Goal: Task Accomplishment & Management: Use online tool/utility

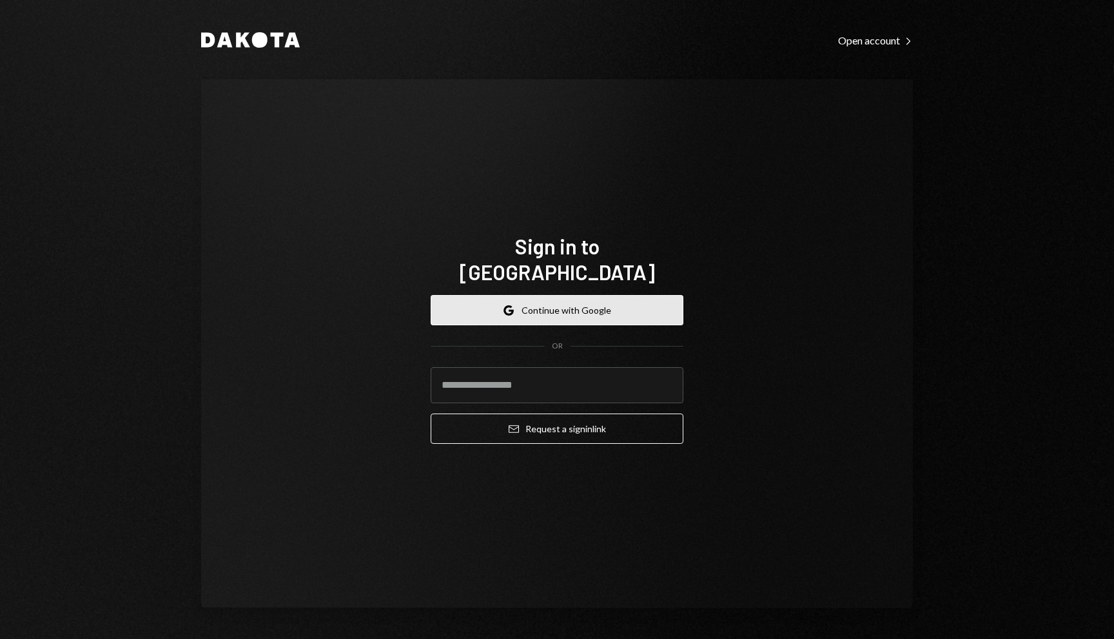
click at [575, 299] on button "Google Continue with Google" at bounding box center [556, 310] width 253 height 30
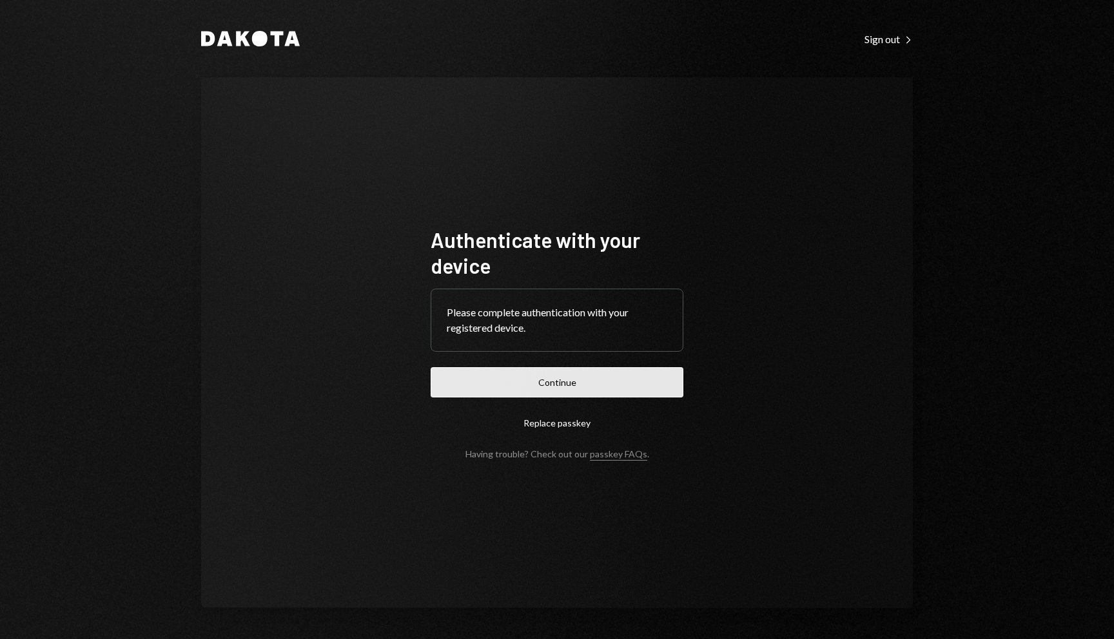
click at [630, 389] on button "Continue" at bounding box center [556, 382] width 253 height 30
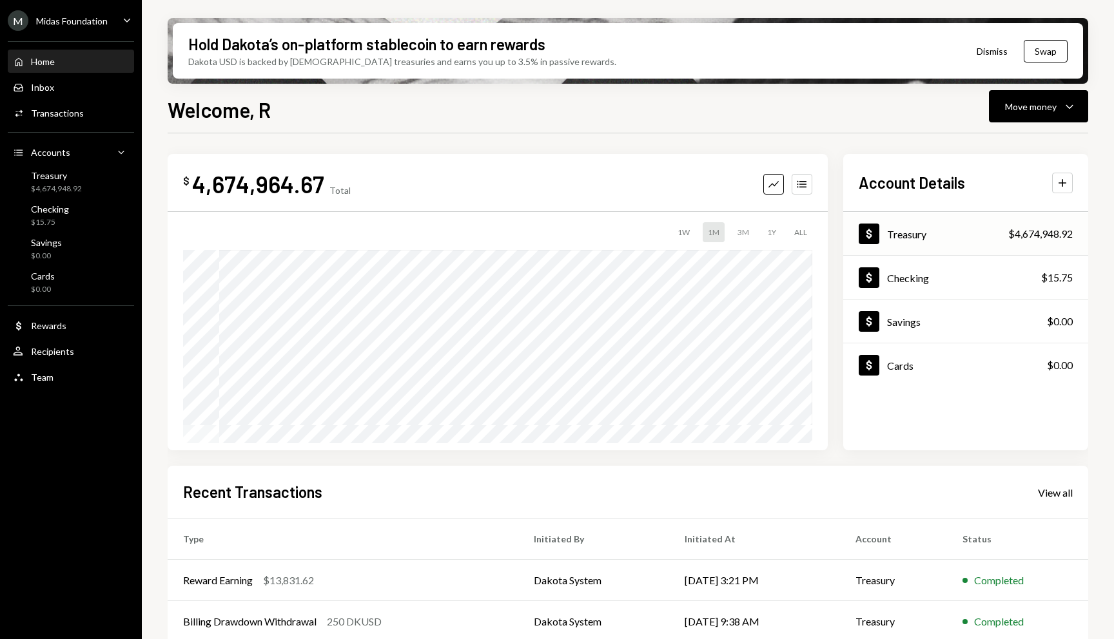
click at [920, 251] on div "Dollar Treasury $4,674,948.92" at bounding box center [965, 234] width 245 height 42
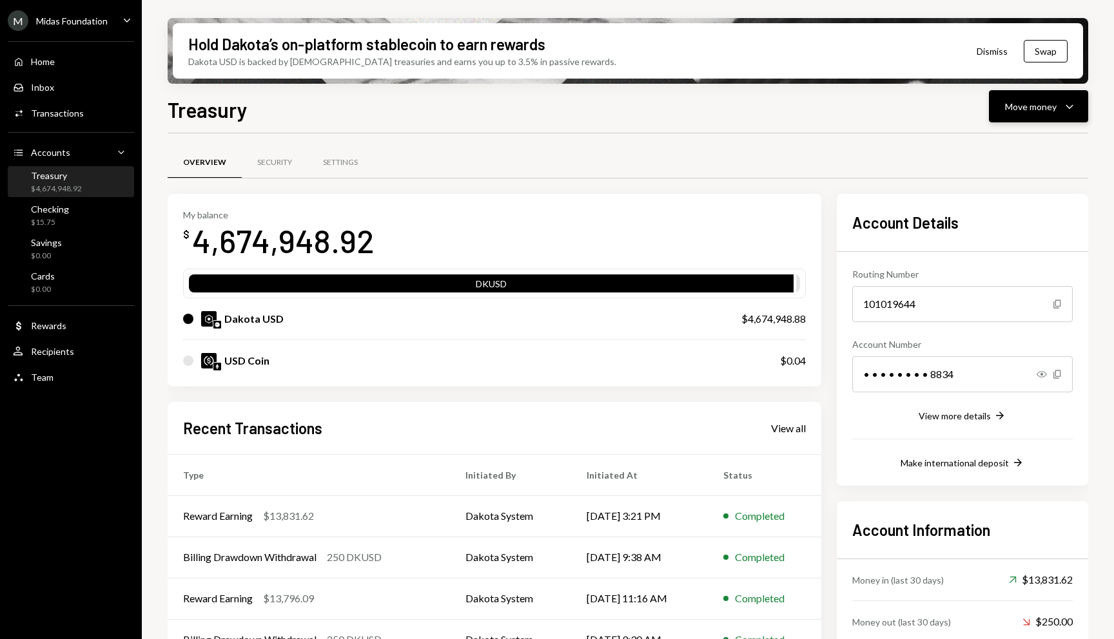
click at [1058, 115] on button "Move money Caret Down" at bounding box center [1038, 106] width 99 height 32
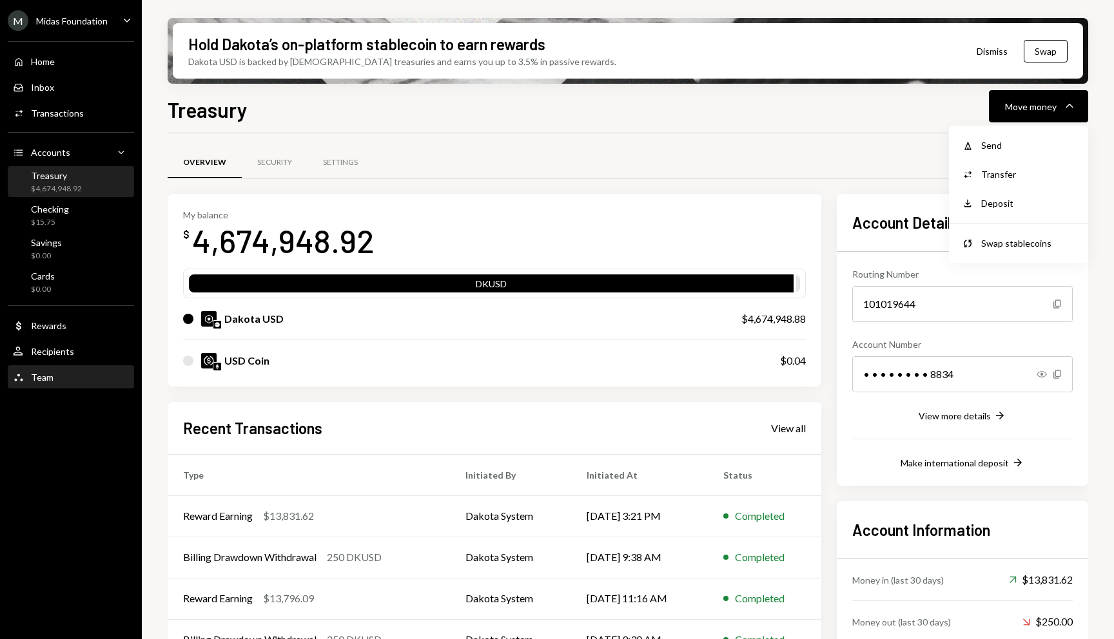
click at [88, 382] on div "Team Team" at bounding box center [71, 378] width 116 height 12
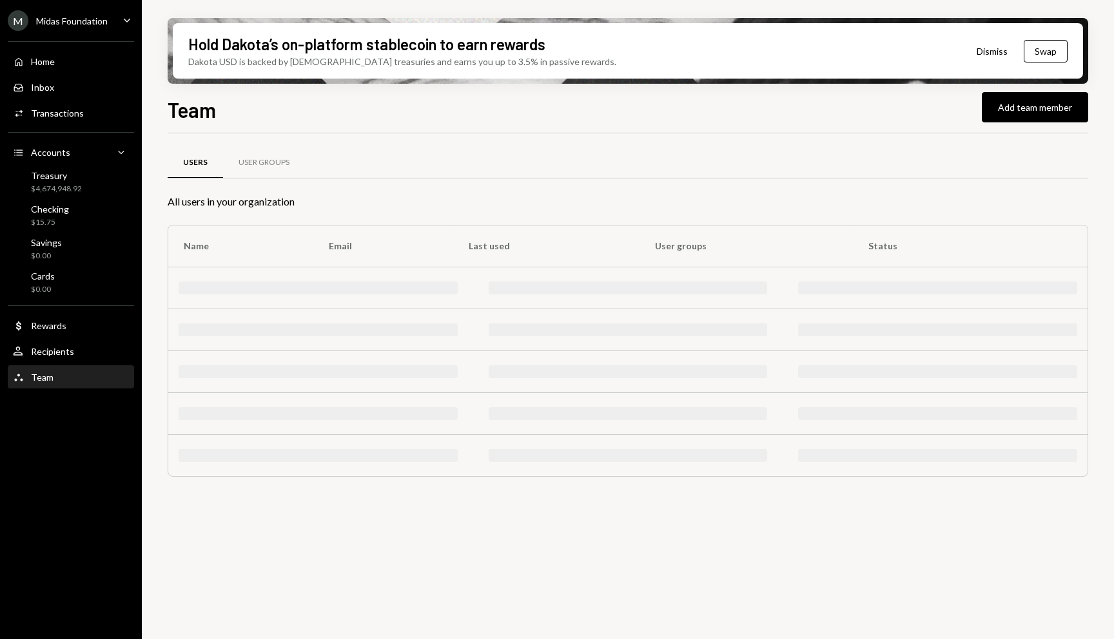
click at [88, 382] on div "Team Team" at bounding box center [71, 378] width 116 height 12
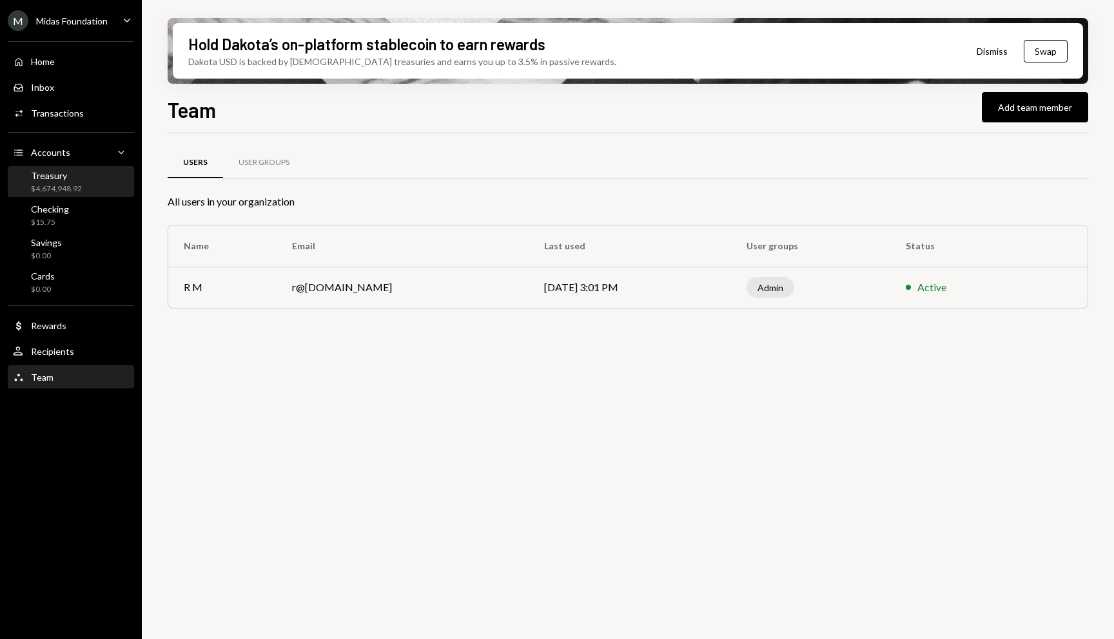
click at [89, 194] on div "Treasury $4,674,948.92" at bounding box center [71, 183] width 116 height 30
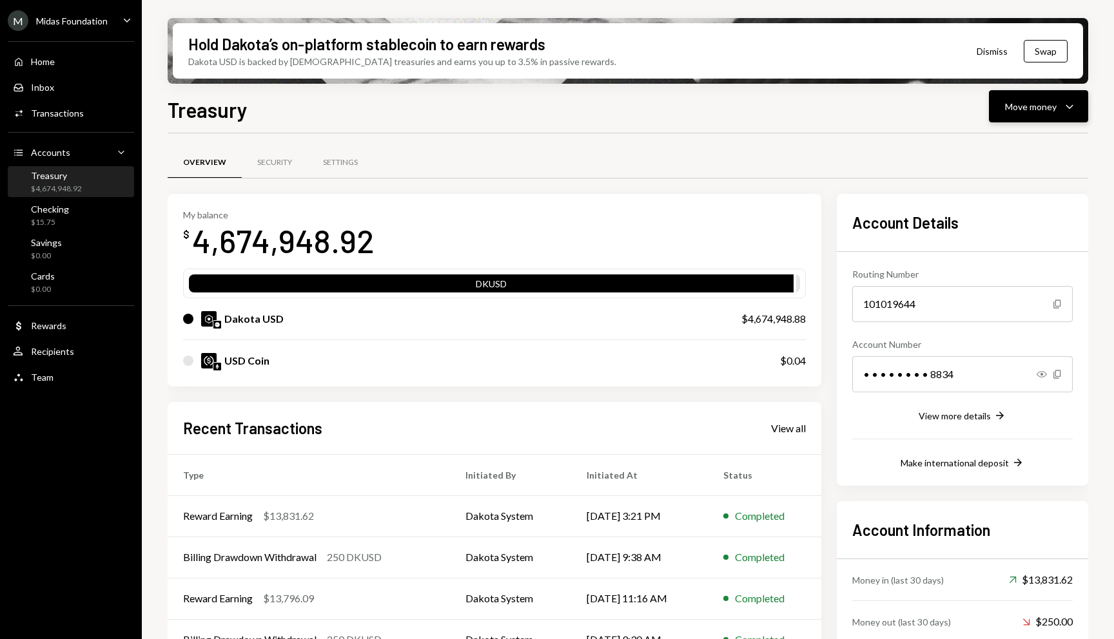
click at [1040, 112] on div "Move money" at bounding box center [1031, 107] width 52 height 14
click at [1016, 204] on div "Deposit" at bounding box center [1028, 204] width 94 height 14
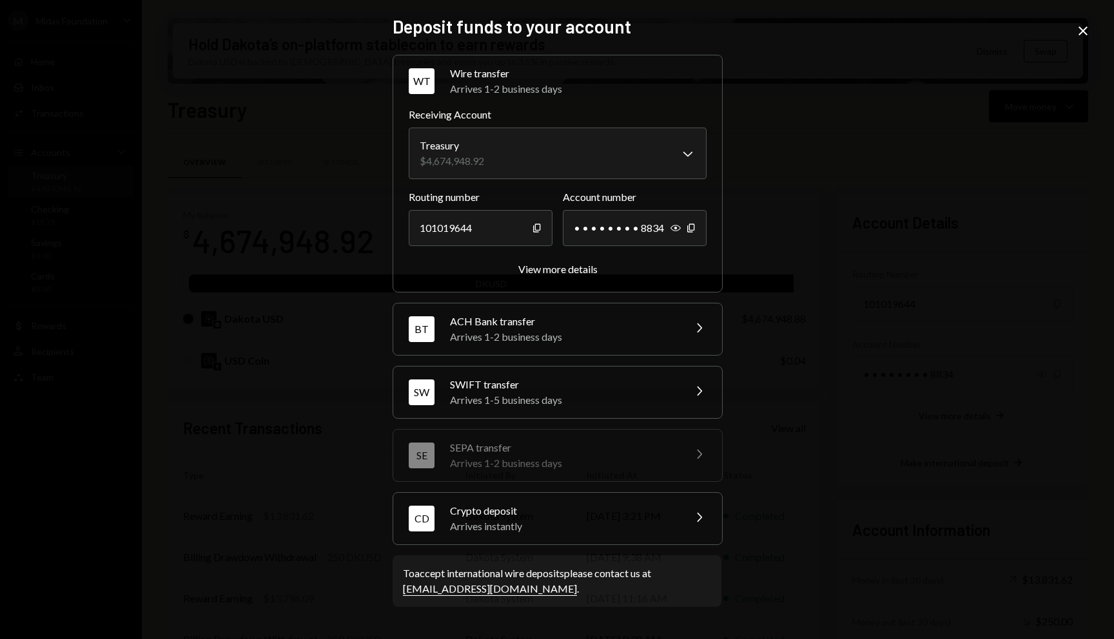
click at [615, 551] on div "**********" at bounding box center [556, 321] width 329 height 612
click at [616, 534] on div "Arrives instantly" at bounding box center [563, 526] width 226 height 15
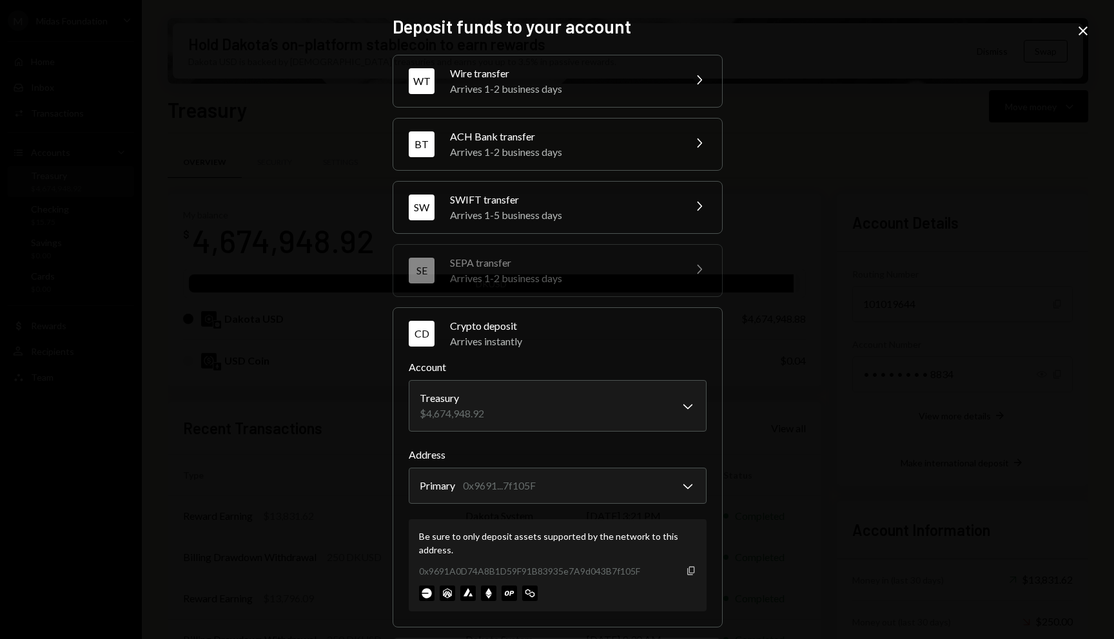
click at [687, 572] on icon "button" at bounding box center [690, 570] width 7 height 8
